Goal: Navigation & Orientation: Find specific page/section

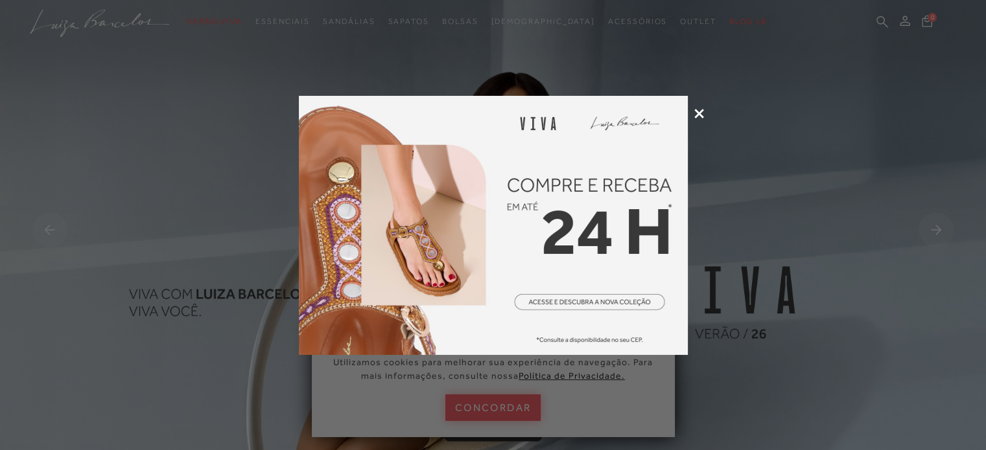
click at [697, 110] on icon at bounding box center [699, 114] width 10 height 10
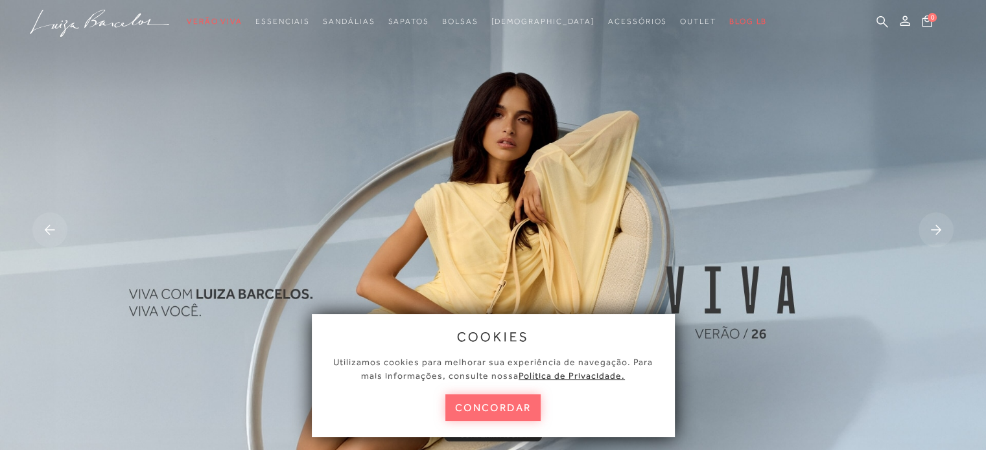
drag, startPoint x: 528, startPoint y: 406, endPoint x: 518, endPoint y: 389, distance: 19.5
click at [528, 406] on button "concordar" at bounding box center [493, 408] width 96 height 27
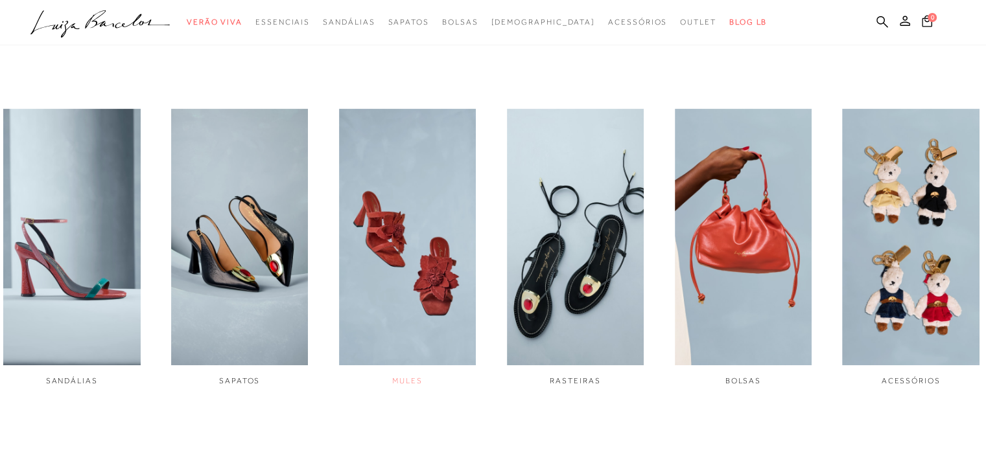
scroll to position [454, 0]
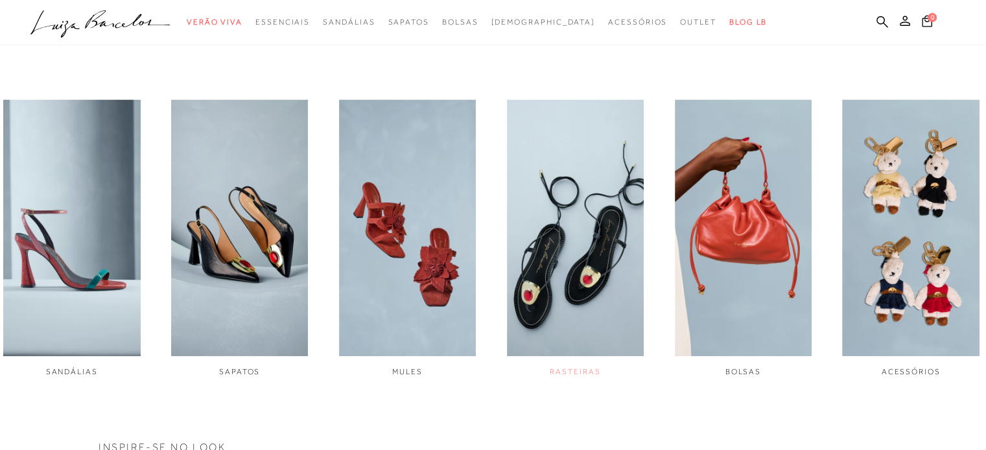
click at [591, 250] on img "4 / 6" at bounding box center [575, 228] width 137 height 257
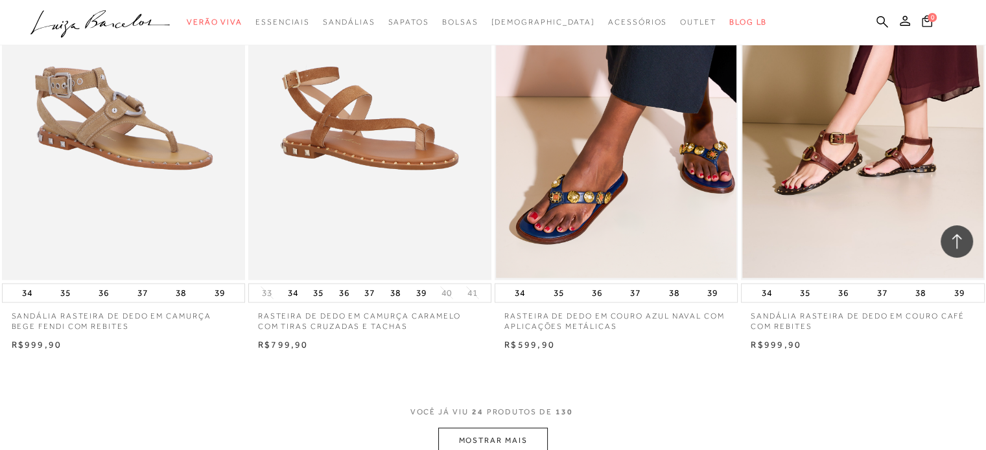
scroll to position [2592, 0]
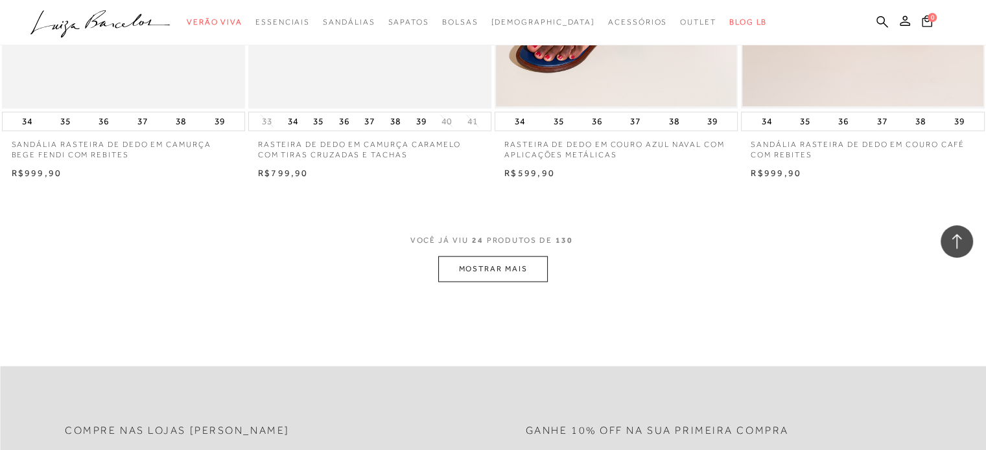
click at [489, 270] on button "MOSTRAR MAIS" at bounding box center [492, 269] width 109 height 25
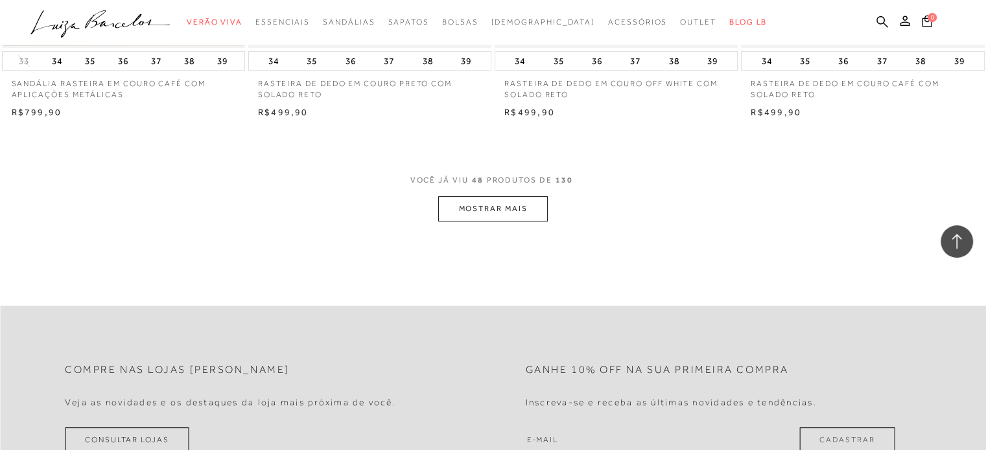
scroll to position [5379, 0]
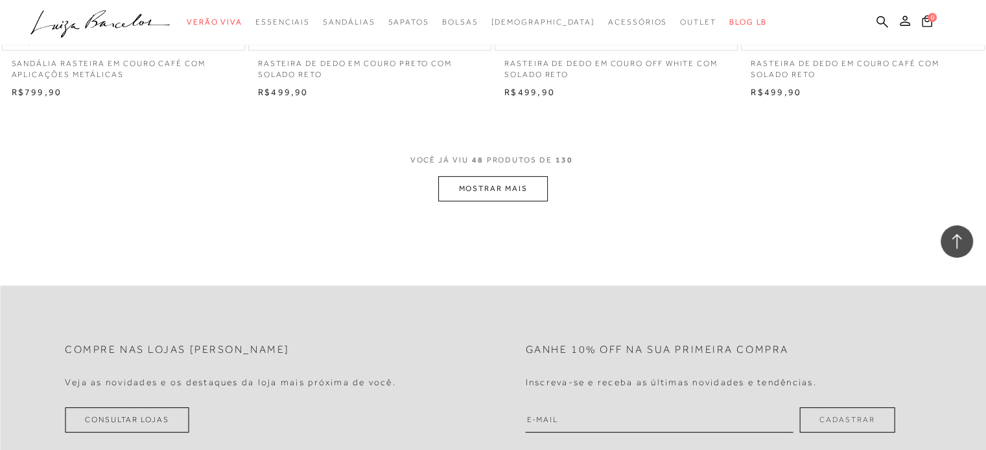
click at [512, 183] on button "MOSTRAR MAIS" at bounding box center [492, 188] width 109 height 25
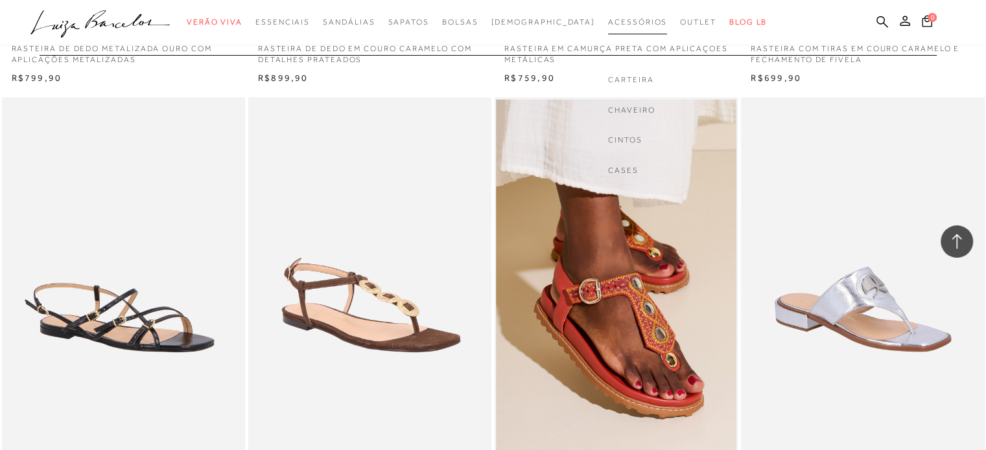
scroll to position [6740, 0]
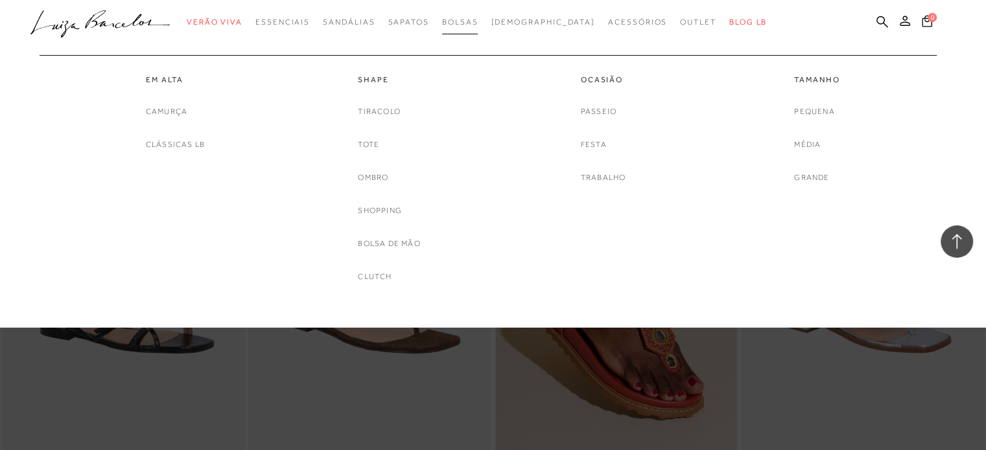
click at [478, 19] on span "Bolsas" at bounding box center [460, 21] width 36 height 9
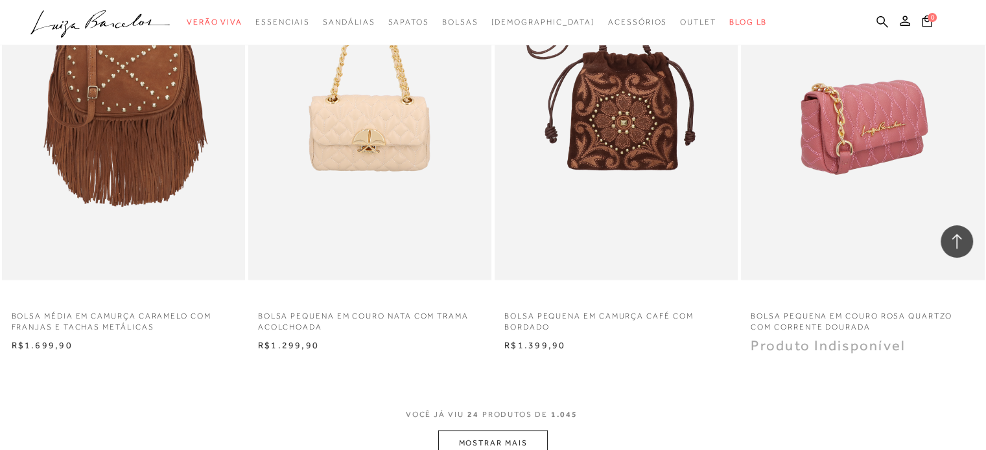
scroll to position [2592, 0]
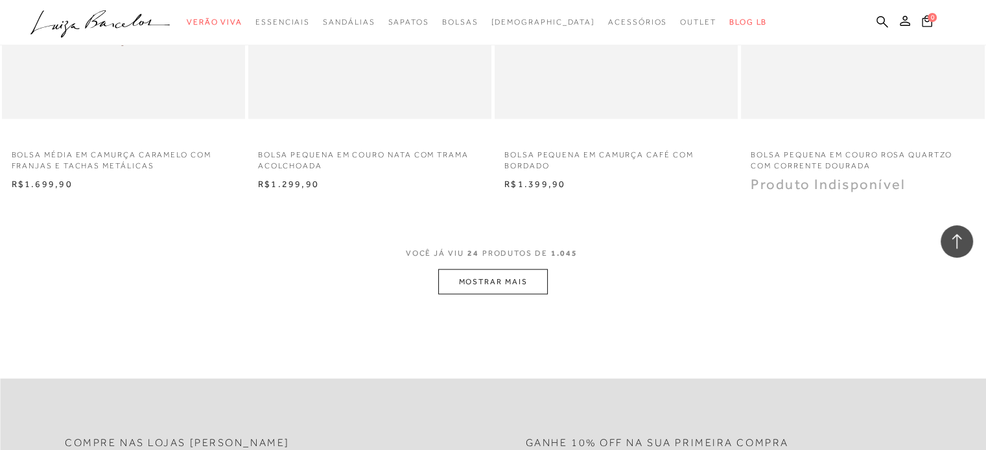
click at [529, 289] on button "MOSTRAR MAIS" at bounding box center [492, 282] width 109 height 25
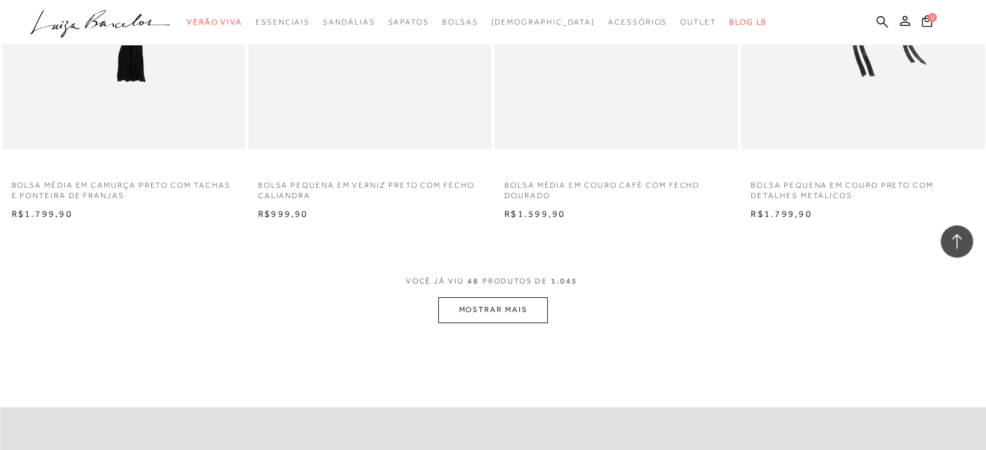
scroll to position [5314, 0]
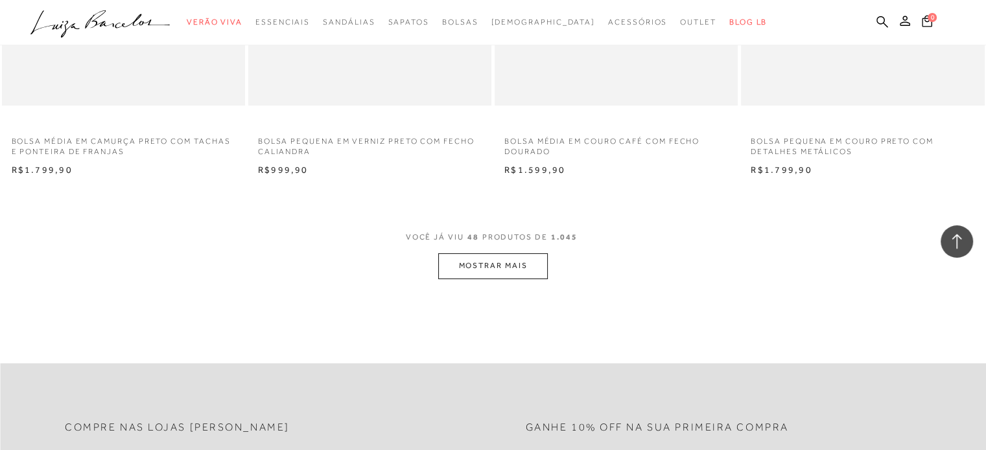
click at [496, 264] on button "MOSTRAR MAIS" at bounding box center [492, 265] width 109 height 25
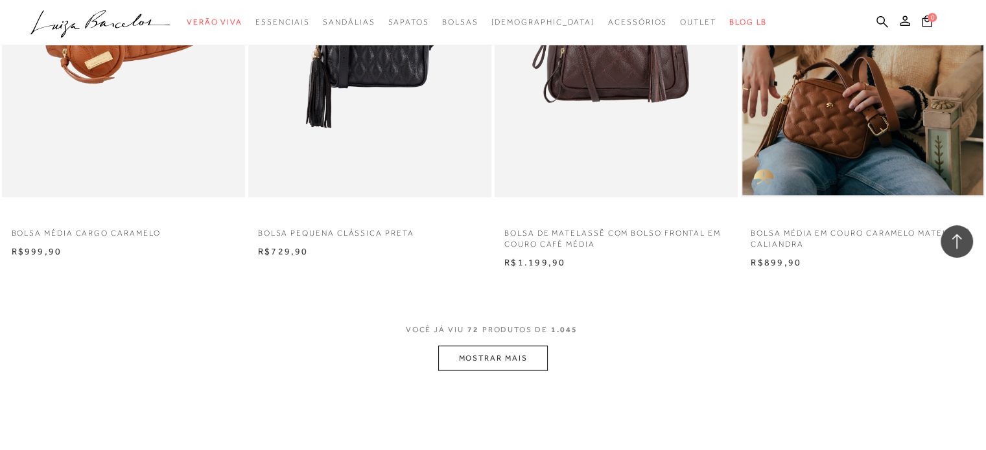
scroll to position [8101, 0]
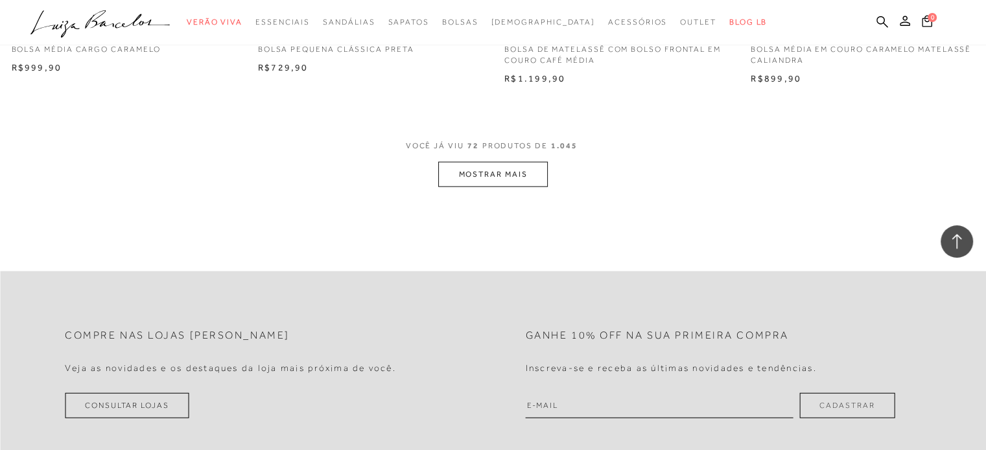
click at [482, 183] on button "MOSTRAR MAIS" at bounding box center [492, 174] width 109 height 25
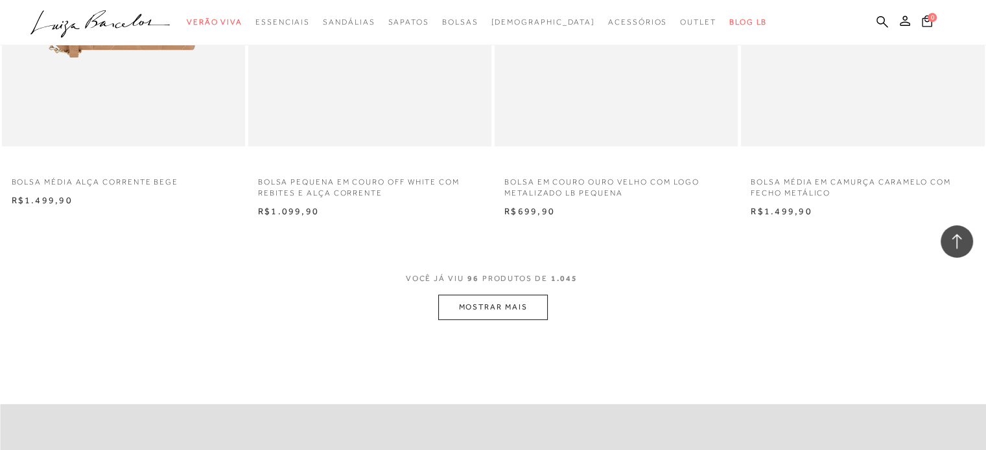
scroll to position [10758, 0]
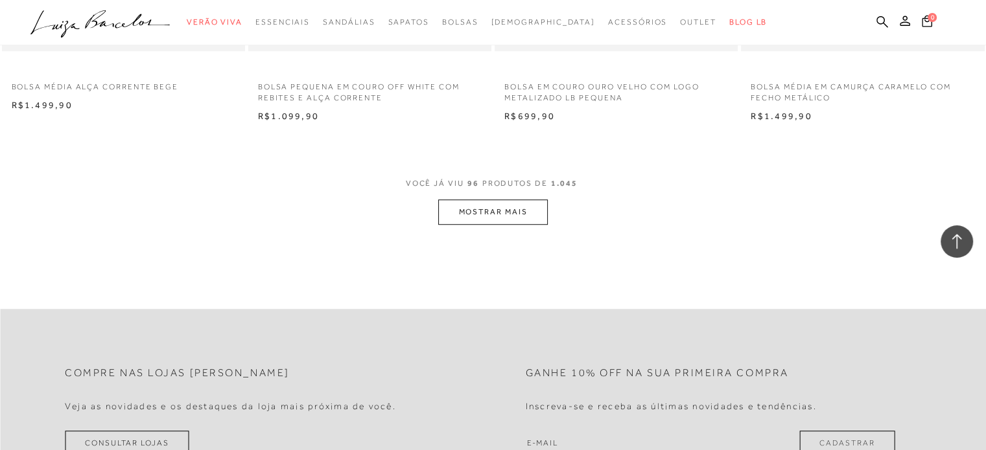
click at [519, 207] on button "MOSTRAR MAIS" at bounding box center [492, 212] width 109 height 25
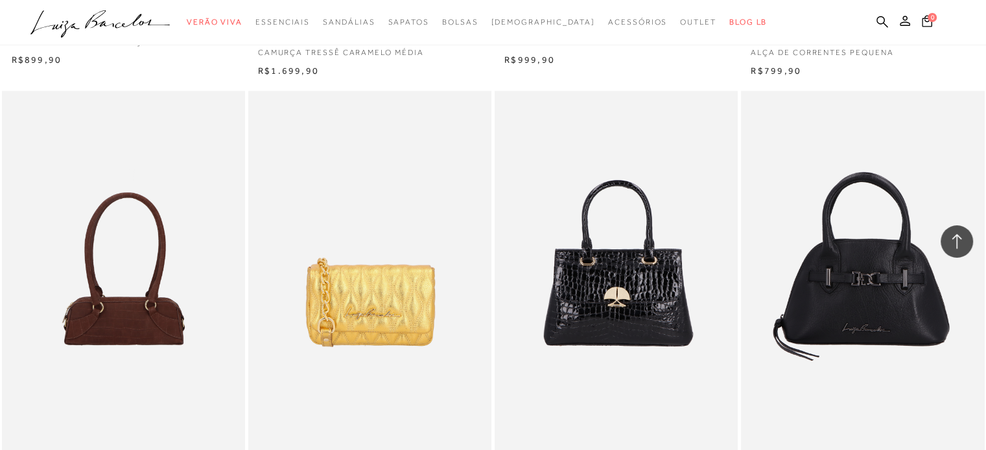
scroll to position [11601, 0]
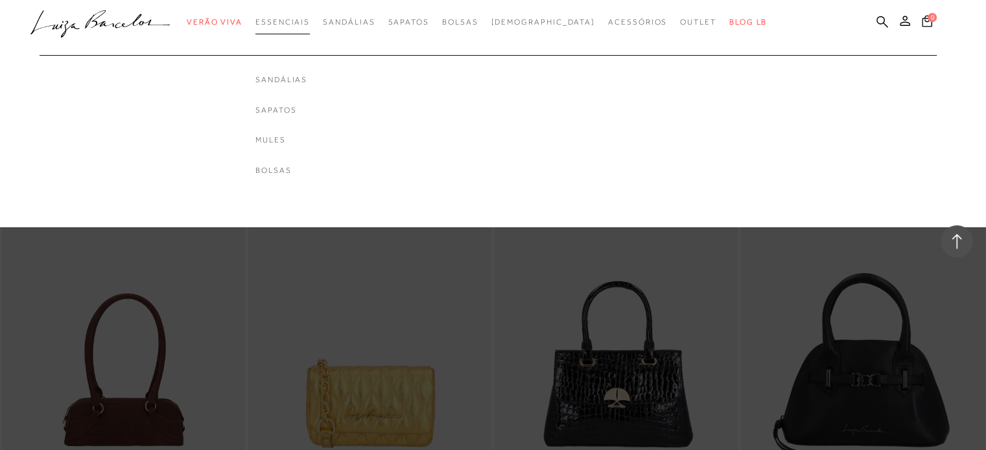
click at [305, 22] on span "Essenciais" at bounding box center [282, 21] width 54 height 9
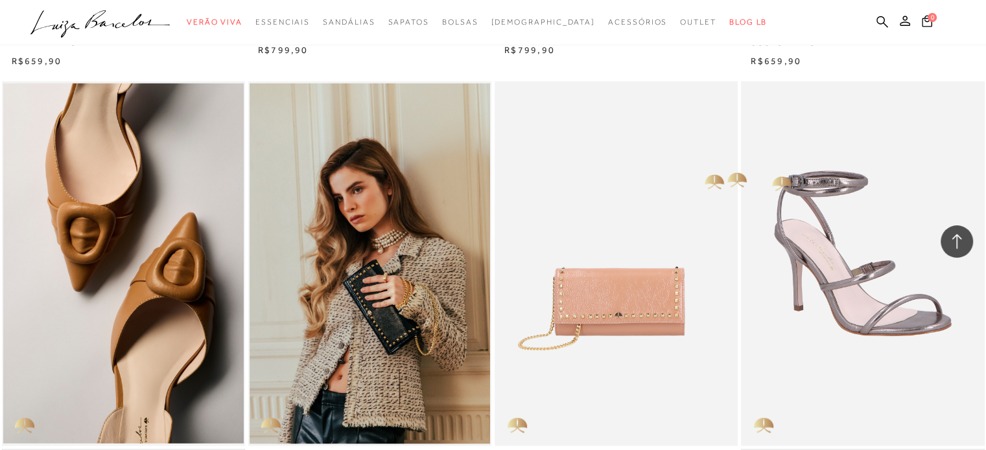
scroll to position [2139, 0]
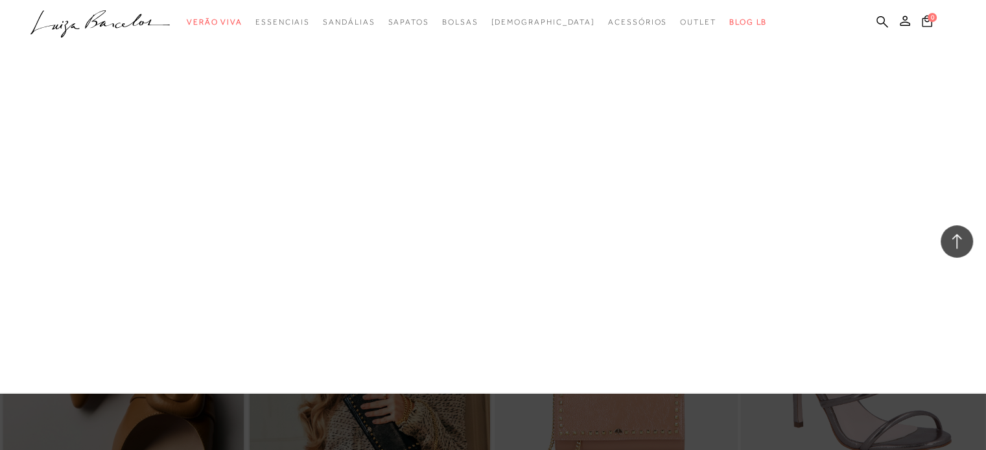
click at [0, 0] on link "Scarpin" at bounding box center [0, 0] width 0 height 0
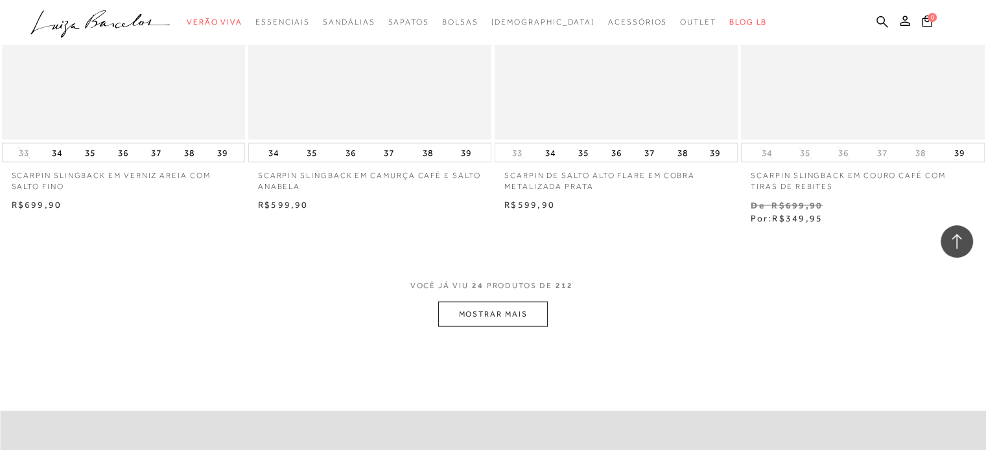
scroll to position [2592, 0]
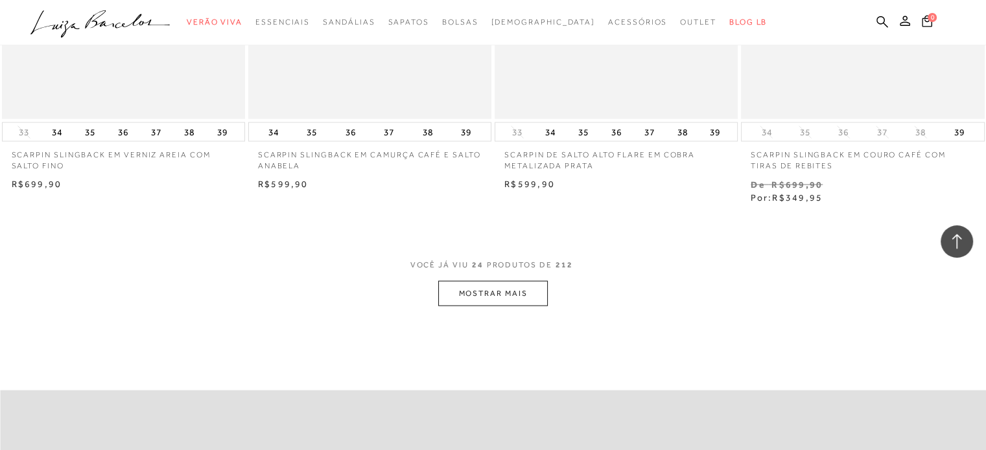
click at [461, 289] on button "MOSTRAR MAIS" at bounding box center [492, 293] width 109 height 25
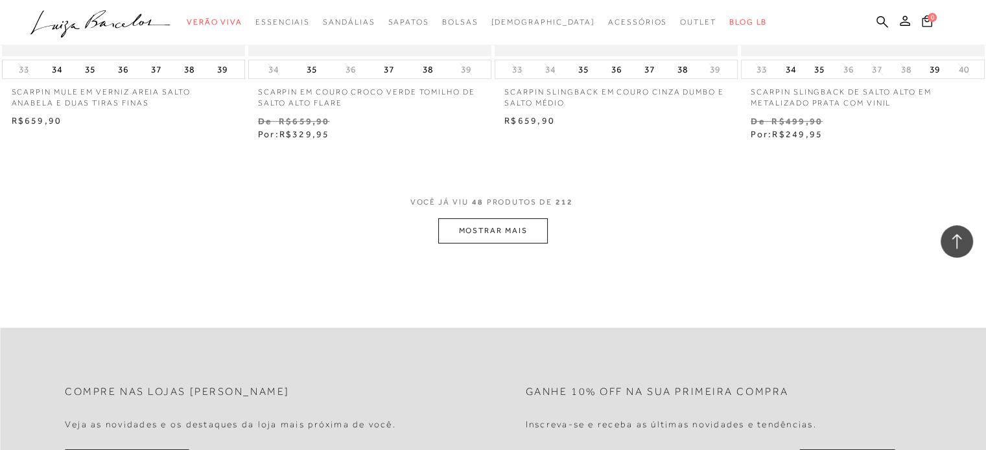
scroll to position [5444, 0]
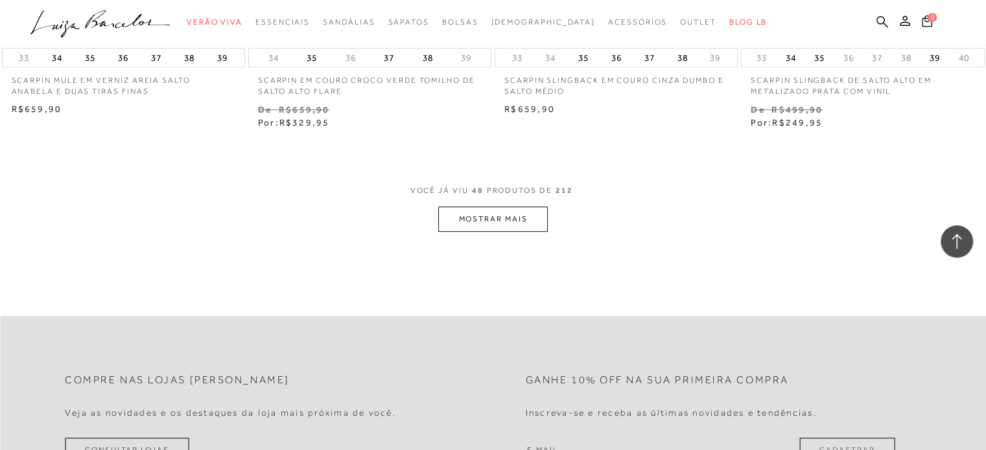
click at [511, 207] on button "MOSTRAR MAIS" at bounding box center [492, 219] width 109 height 25
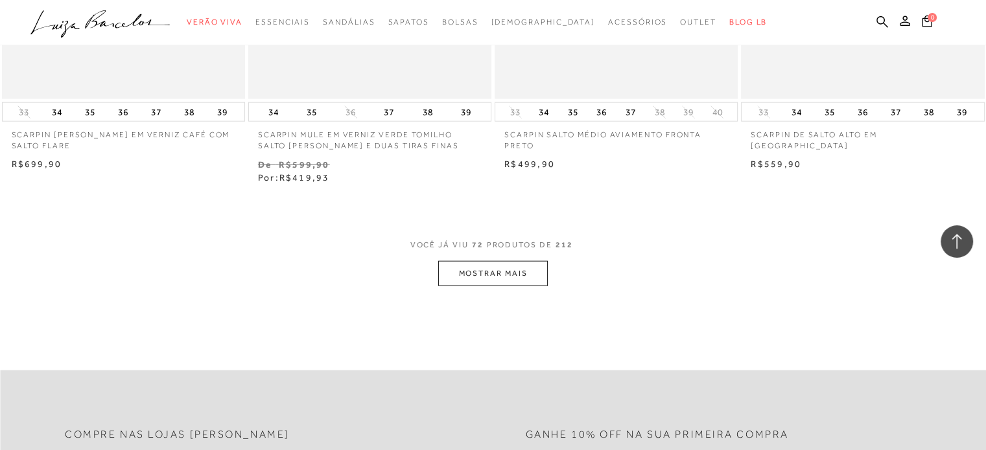
scroll to position [8231, 0]
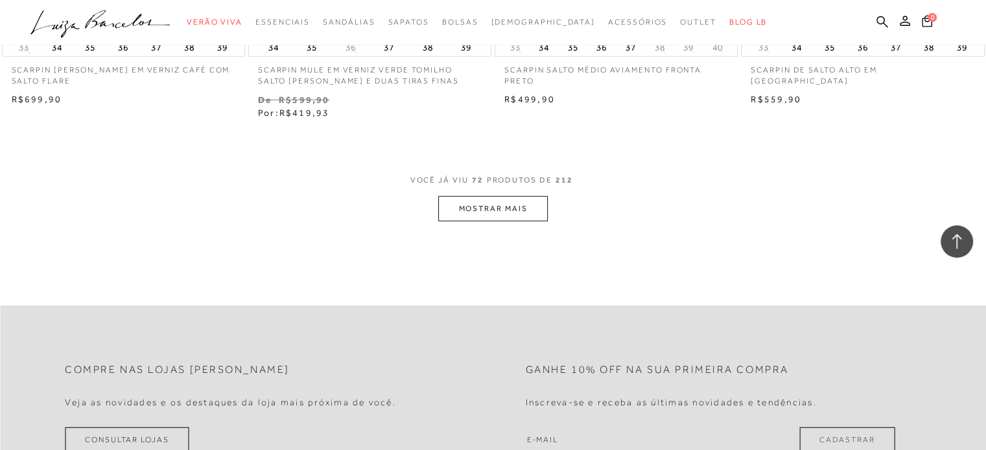
click at [539, 196] on button "MOSTRAR MAIS" at bounding box center [492, 208] width 109 height 25
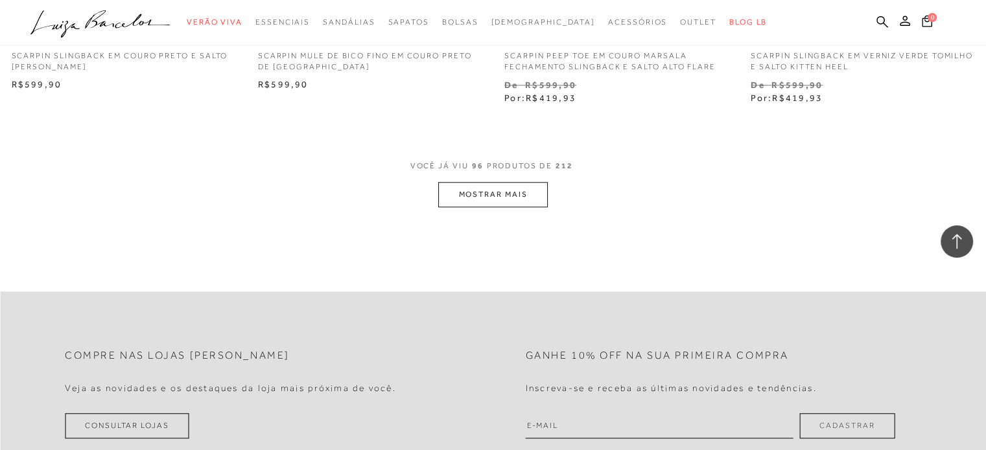
scroll to position [11017, 0]
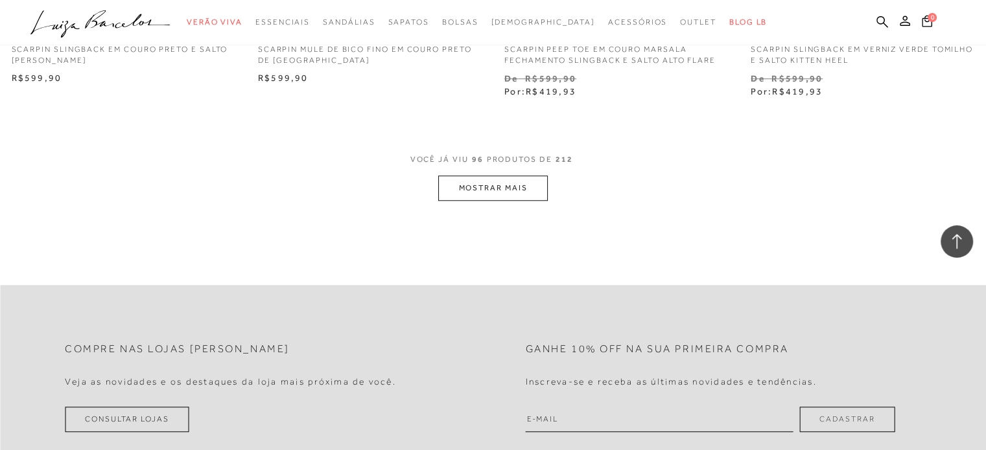
click at [537, 176] on button "MOSTRAR MAIS" at bounding box center [492, 188] width 109 height 25
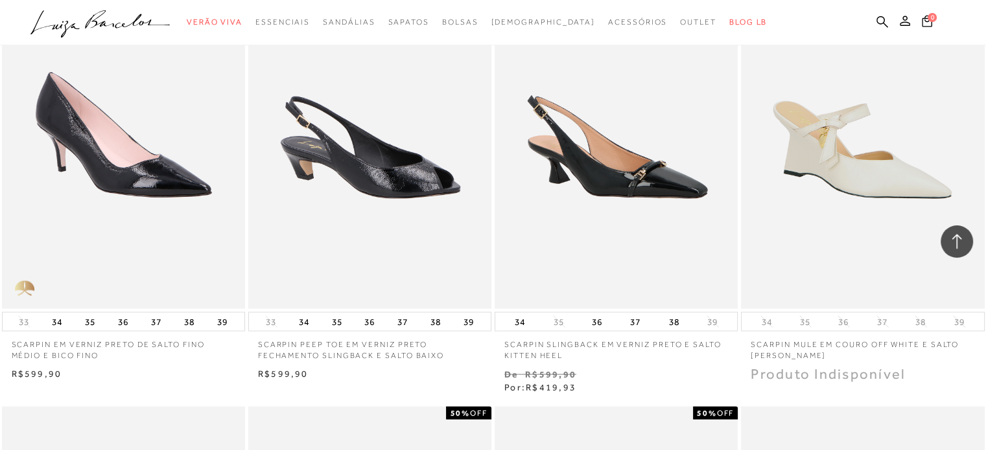
scroll to position [12832, 0]
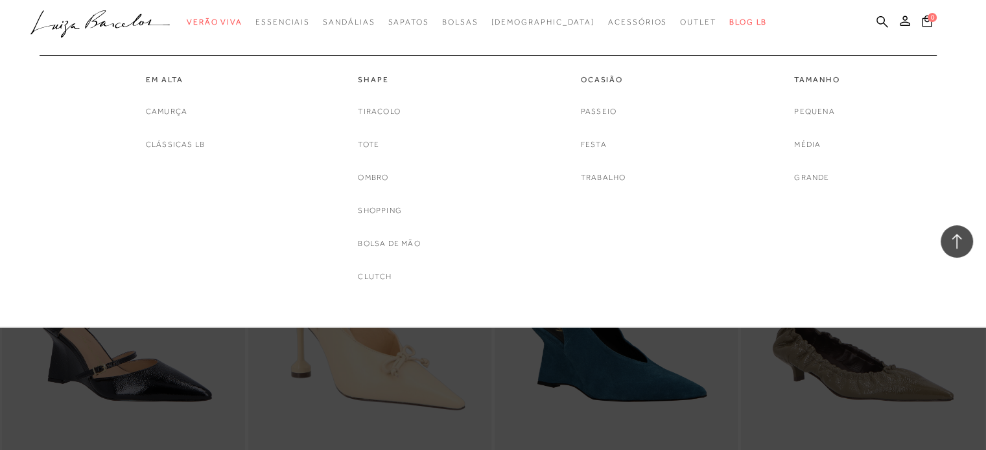
click at [635, 76] on div "Ocasião [GEOGRAPHIC_DATA] Festa Trabalho" at bounding box center [603, 120] width 194 height 130
